Goal: Transaction & Acquisition: Book appointment/travel/reservation

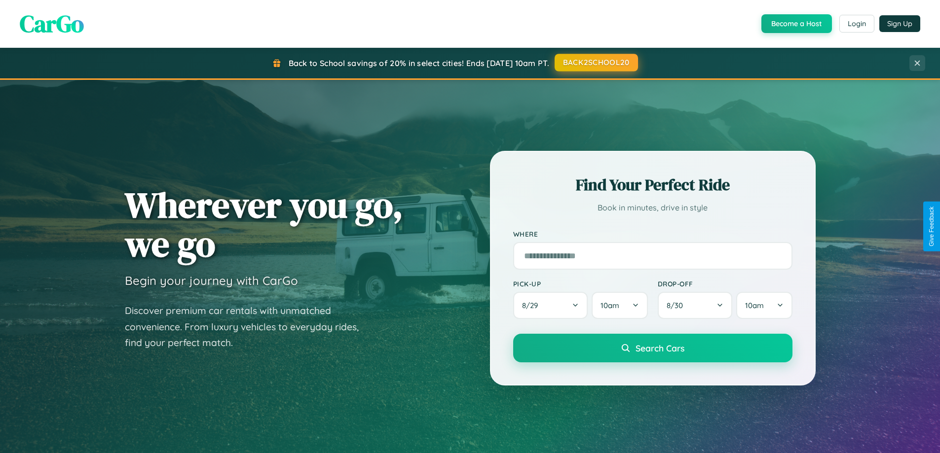
click at [595, 63] on button "BACK2SCHOOL20" at bounding box center [595, 63] width 83 height 18
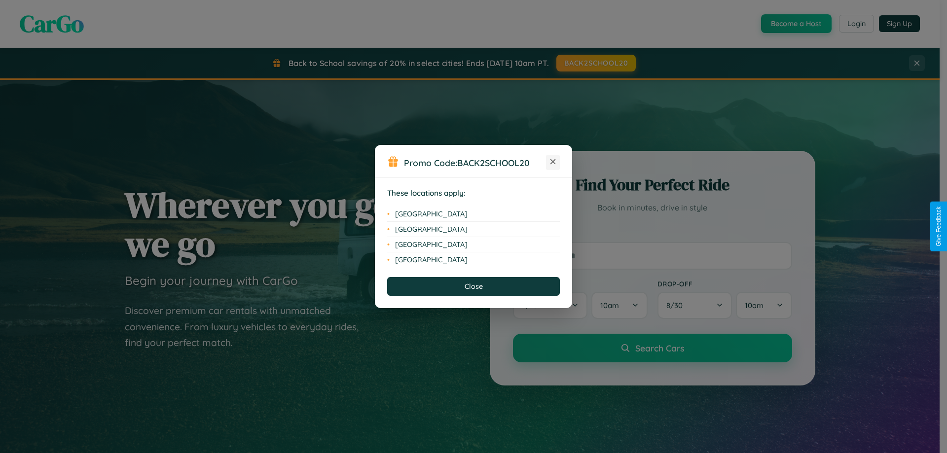
click at [553, 162] on icon at bounding box center [552, 161] width 5 height 5
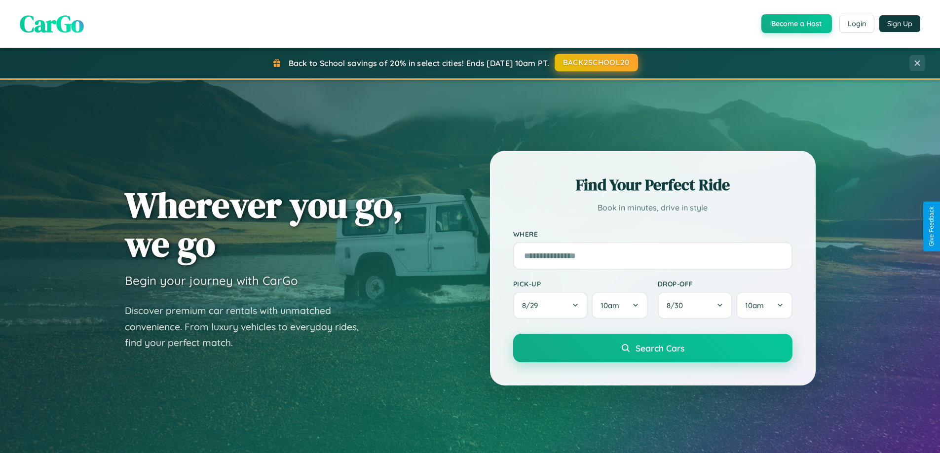
click at [595, 63] on button "BACK2SCHOOL20" at bounding box center [595, 63] width 83 height 18
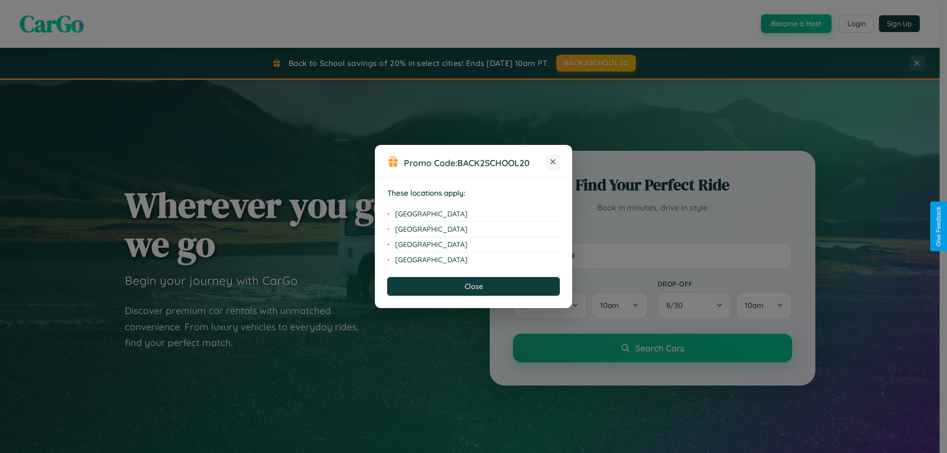
click at [553, 162] on icon at bounding box center [552, 161] width 5 height 5
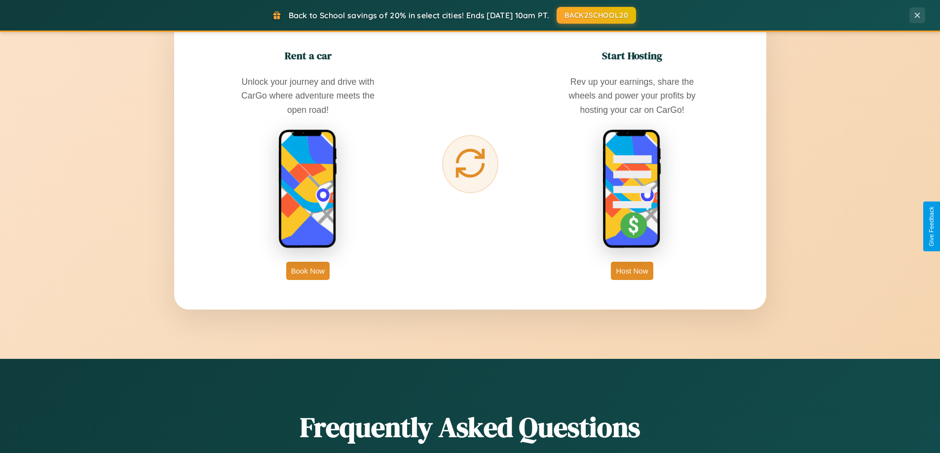
scroll to position [1585, 0]
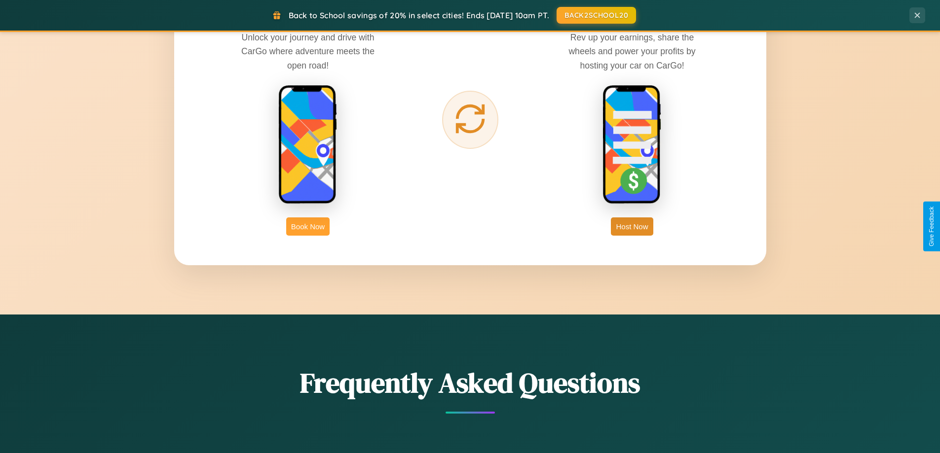
click at [308, 226] on button "Book Now" at bounding box center [307, 226] width 43 height 18
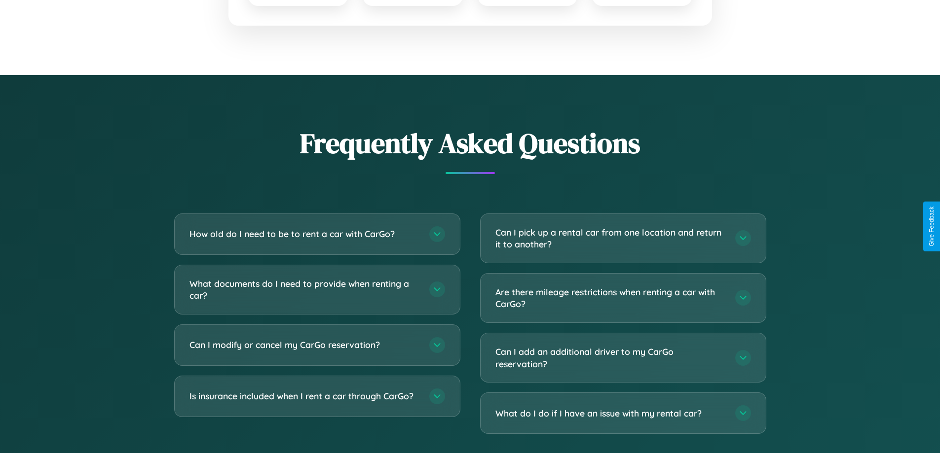
scroll to position [1734, 0]
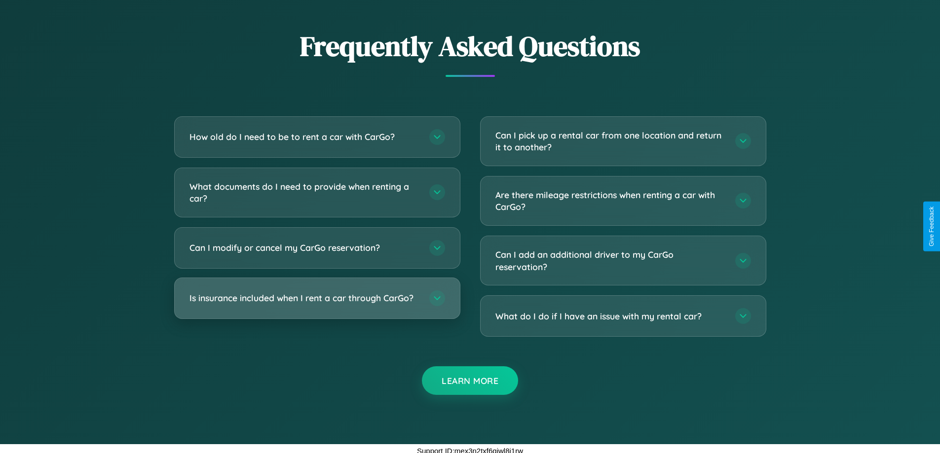
click at [317, 298] on h3 "Is insurance included when I rent a car through CarGo?" at bounding box center [304, 298] width 230 height 12
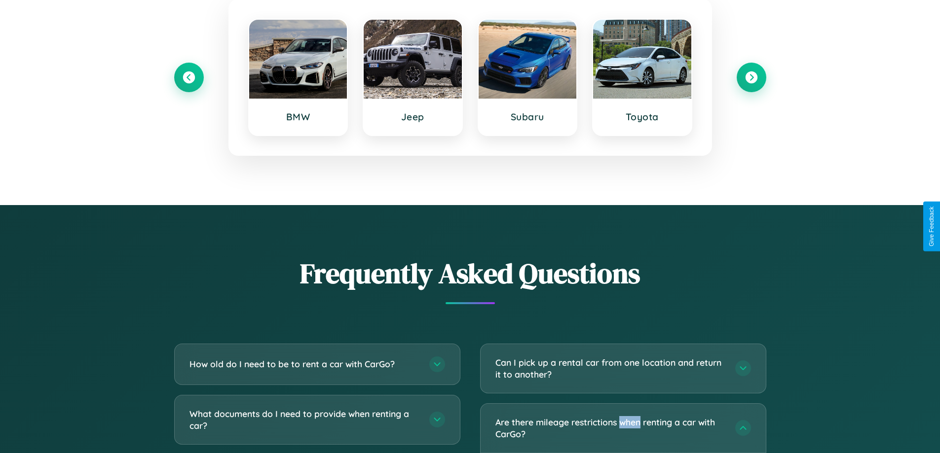
scroll to position [0, 0]
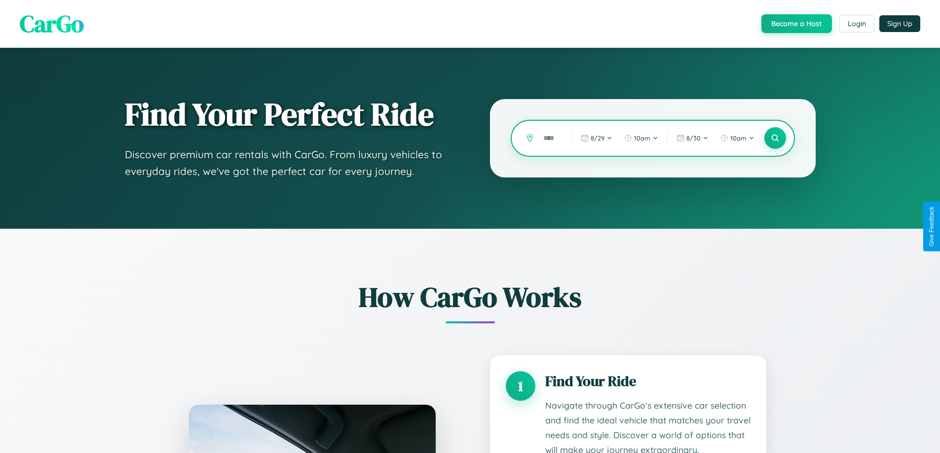
click at [550, 138] on input "text" at bounding box center [549, 138] width 23 height 17
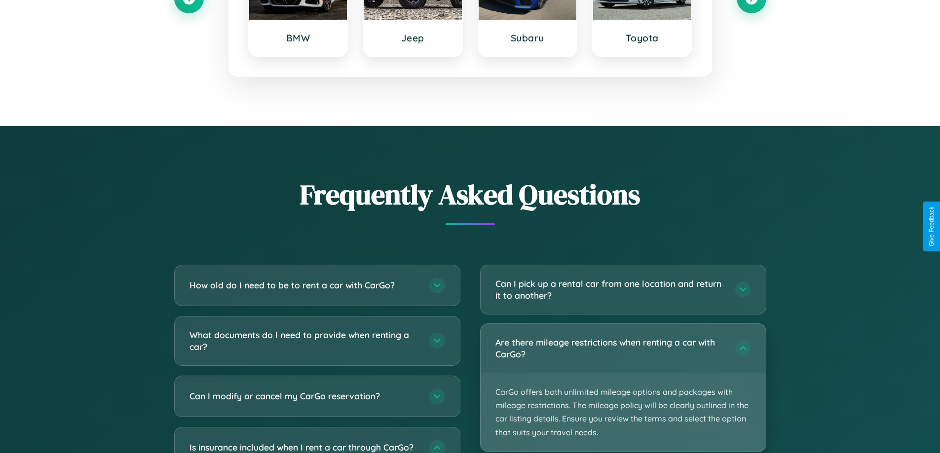
click at [622, 388] on p "CarGo offers both unlimited mileage options and packages with mileage restricti…" at bounding box center [622, 412] width 285 height 78
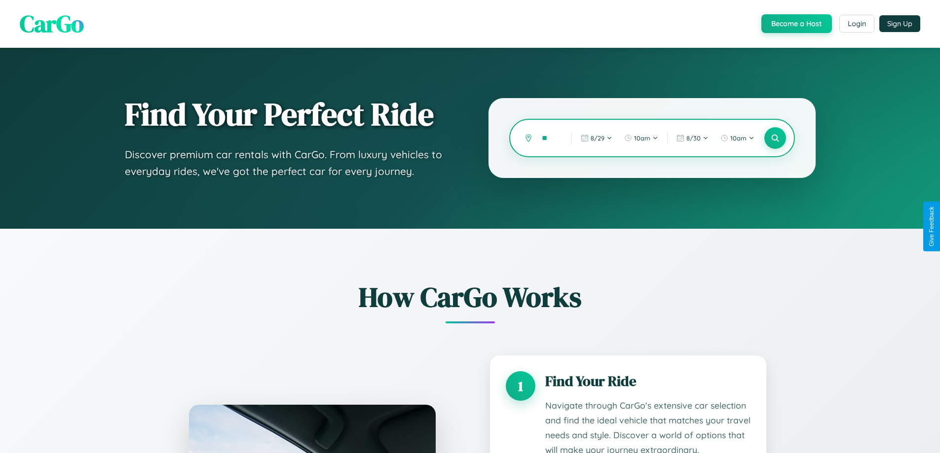
type input "*"
type input "******"
click at [774, 138] on icon at bounding box center [774, 138] width 9 height 9
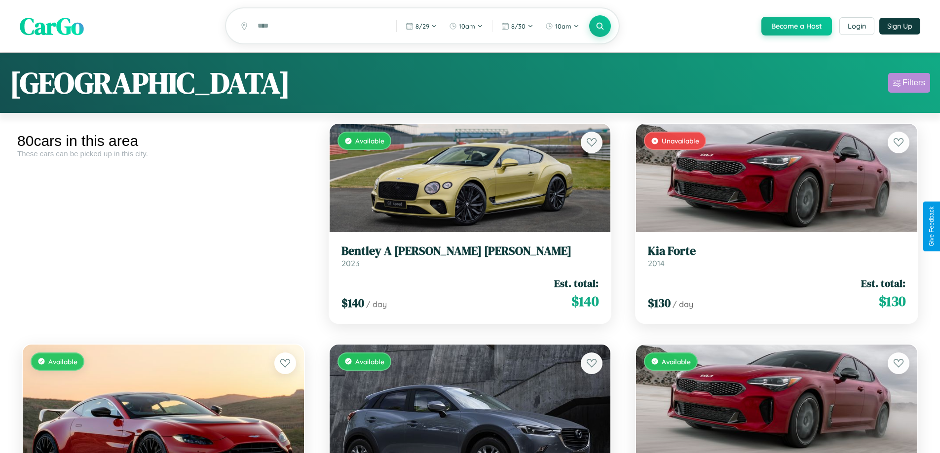
click at [908, 84] on div "Filters" at bounding box center [913, 83] width 23 height 10
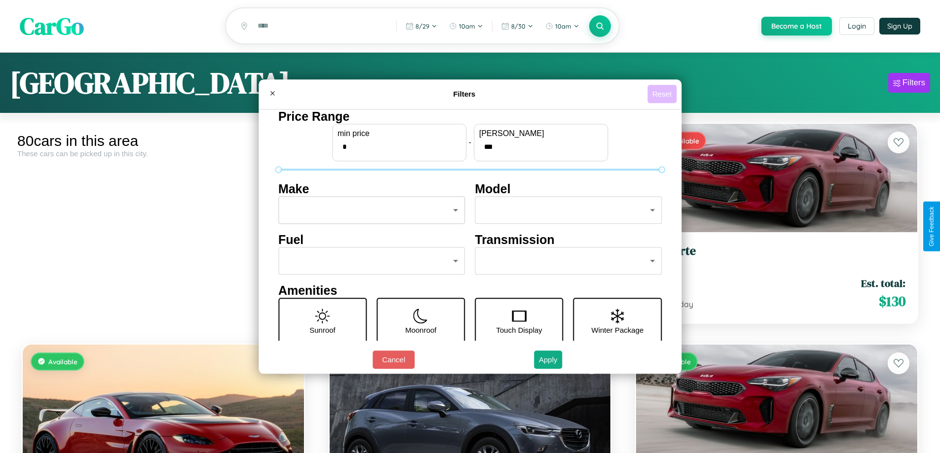
click at [663, 94] on button "Reset" at bounding box center [661, 94] width 29 height 18
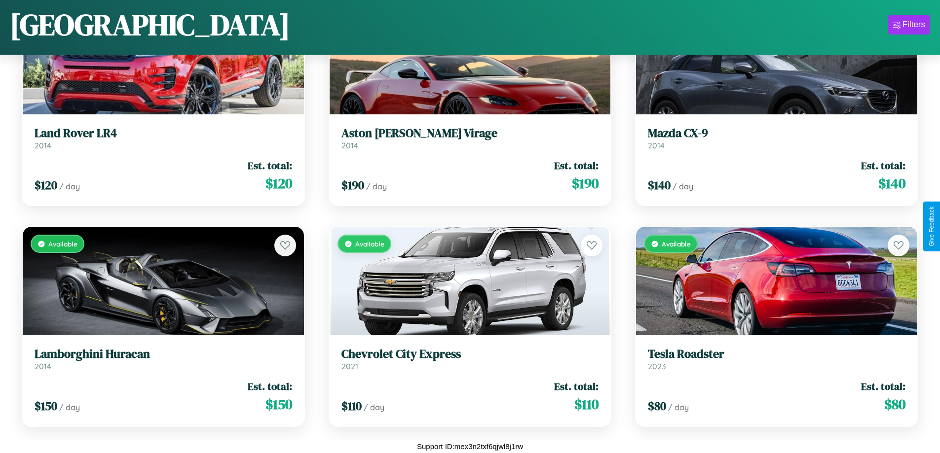
scroll to position [2126, 0]
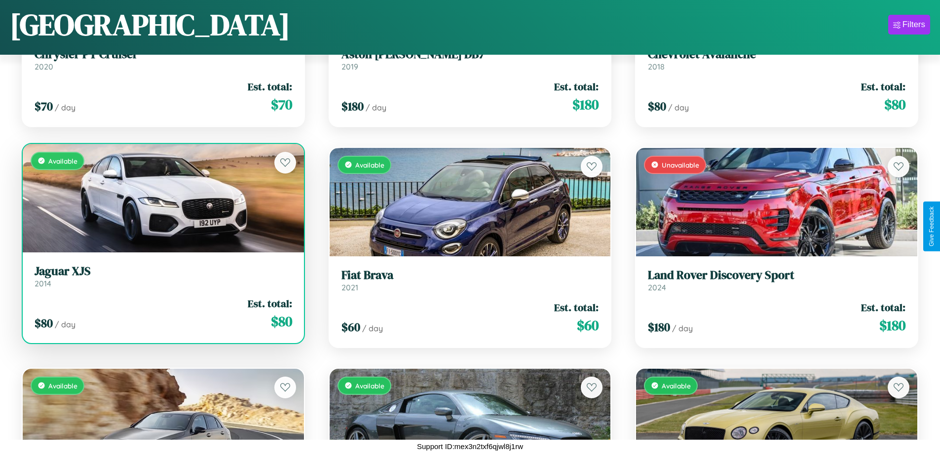
click at [162, 277] on h3 "Jaguar XJS" at bounding box center [163, 271] width 257 height 14
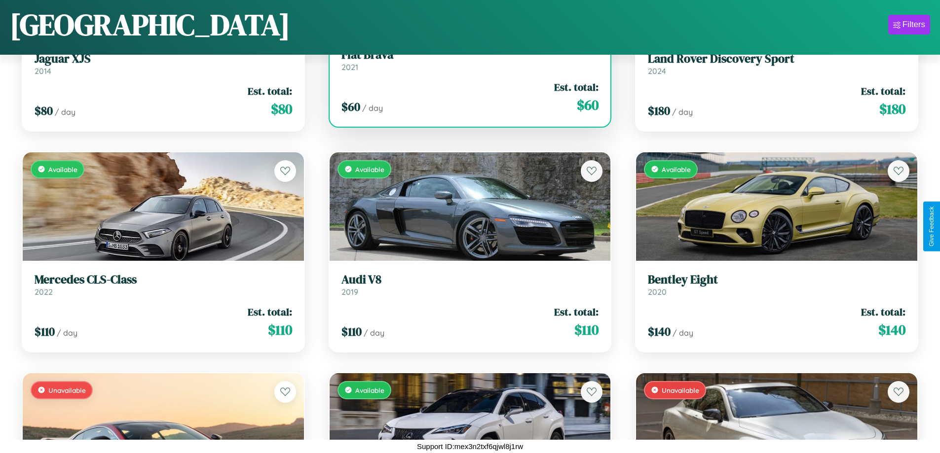
scroll to position [2347, 0]
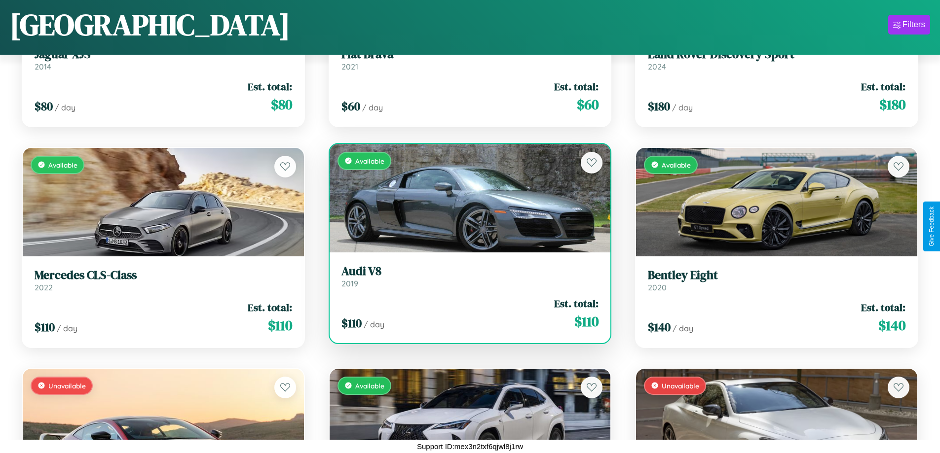
click at [466, 314] on div "$ 110 / day Est. total: $ 110" at bounding box center [469, 313] width 257 height 35
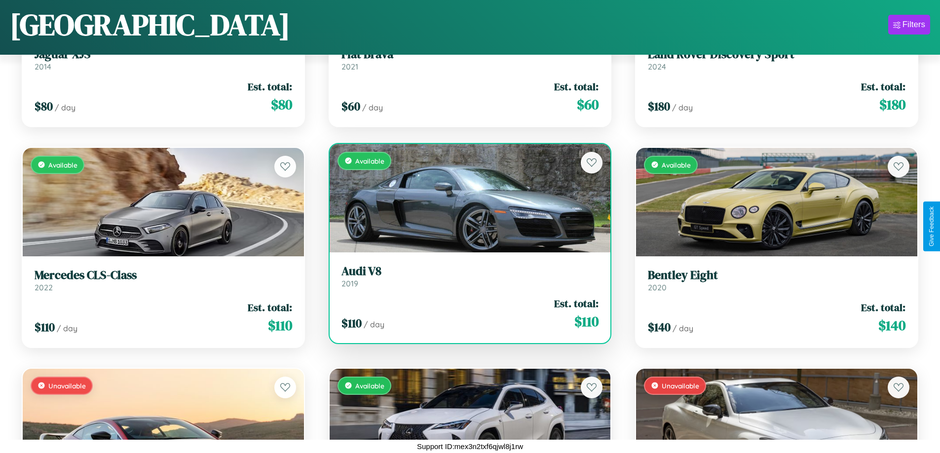
click at [466, 314] on div "$ 110 / day Est. total: $ 110" at bounding box center [469, 313] width 257 height 35
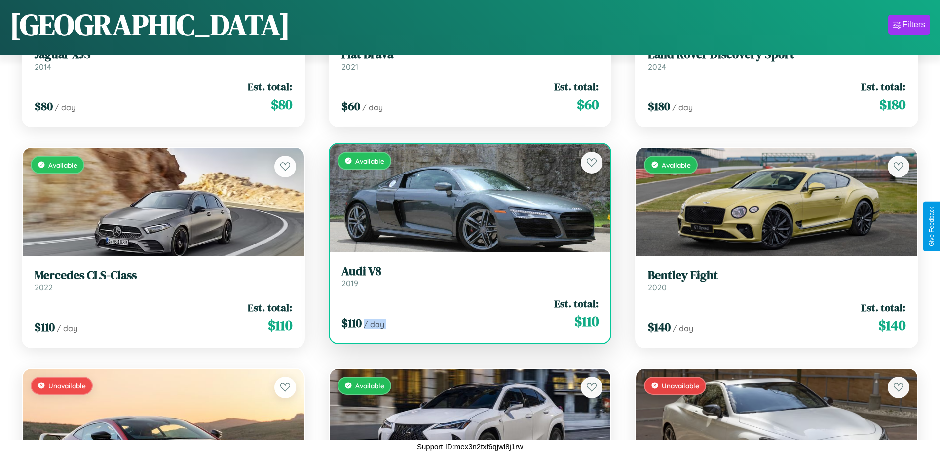
click at [466, 314] on div "$ 110 / day Est. total: $ 110" at bounding box center [469, 313] width 257 height 35
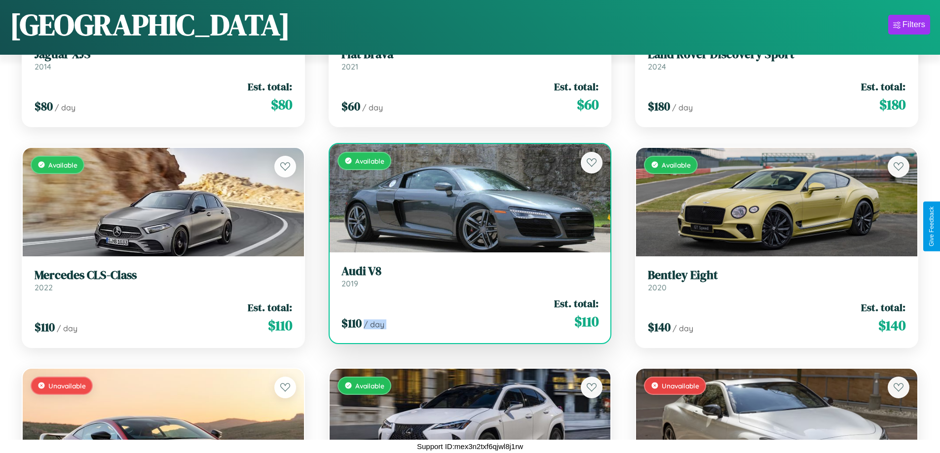
click at [466, 314] on div "$ 110 / day Est. total: $ 110" at bounding box center [469, 313] width 257 height 35
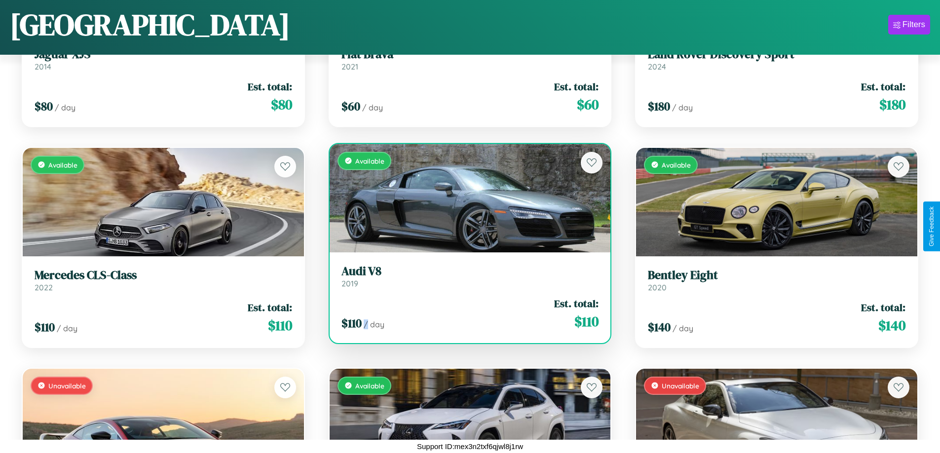
click at [466, 314] on div "$ 110 / day Est. total: $ 110" at bounding box center [469, 313] width 257 height 35
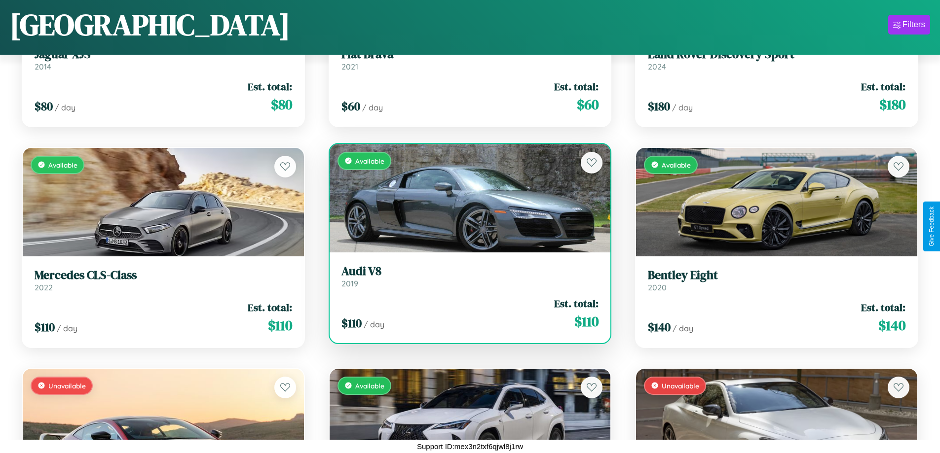
click at [466, 276] on h3 "Audi V8" at bounding box center [469, 271] width 257 height 14
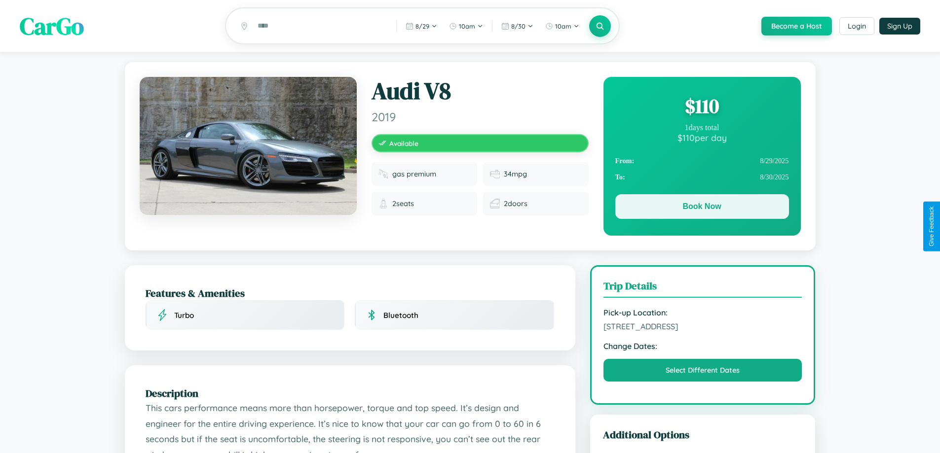
click at [701, 209] on button "Book Now" at bounding box center [702, 206] width 174 height 25
